Goal: Task Accomplishment & Management: Use online tool/utility

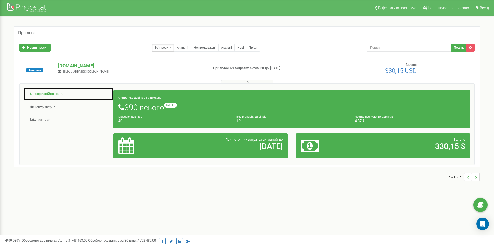
click at [49, 93] on link "Інформаційна панель" at bounding box center [69, 94] width 90 height 13
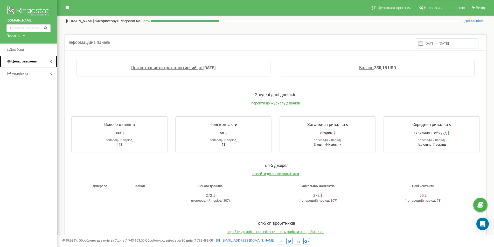
click at [19, 61] on span "Центр звернень" at bounding box center [23, 61] width 25 height 4
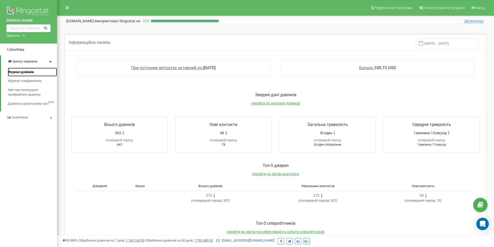
click at [24, 73] on span "Журнал дзвінків" at bounding box center [21, 72] width 26 height 5
click at [21, 72] on span "Журнал дзвінків" at bounding box center [21, 72] width 26 height 5
